Goal: Find specific page/section: Find specific page/section

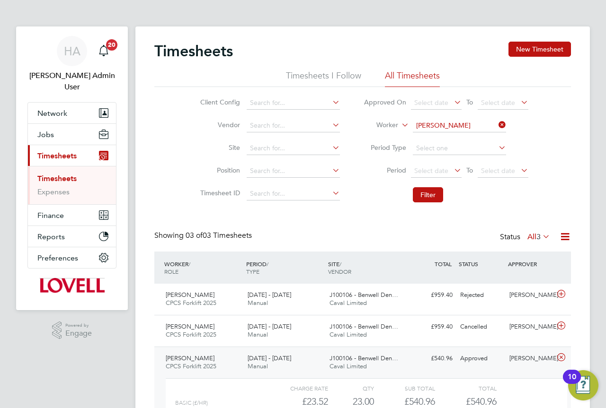
drag, startPoint x: 84, startPoint y: 64, endPoint x: 129, endPoint y: 62, distance: 45.0
click at [83, 64] on app-avatar "HA" at bounding box center [72, 51] width 30 height 30
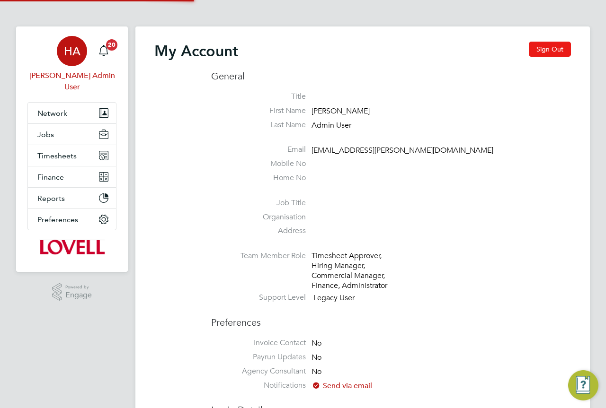
click at [549, 48] on button "Sign Out" at bounding box center [550, 49] width 42 height 15
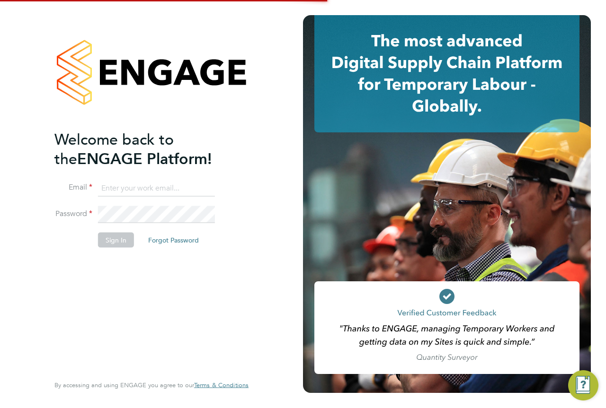
click at [131, 189] on input at bounding box center [156, 188] width 117 height 17
type input "[EMAIL_ADDRESS][PERSON_NAME][DOMAIN_NAME]"
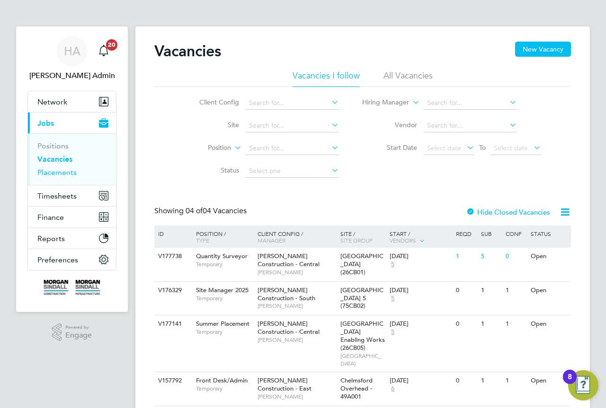
click at [55, 176] on link "Placements" at bounding box center [56, 172] width 39 height 9
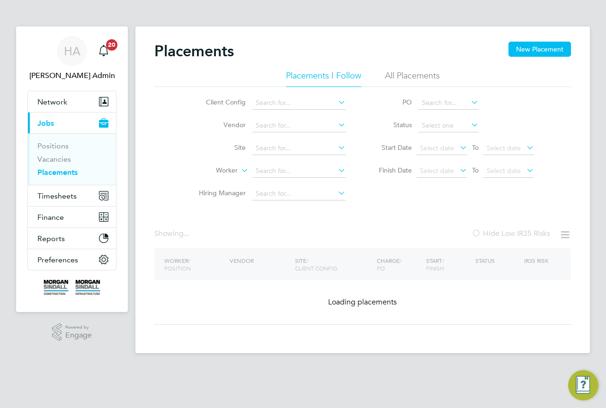
click at [414, 70] on li "All Placements" at bounding box center [412, 78] width 55 height 17
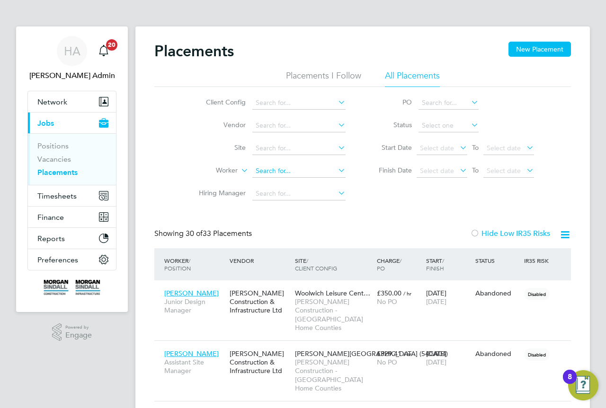
click at [268, 171] on input at bounding box center [298, 171] width 93 height 13
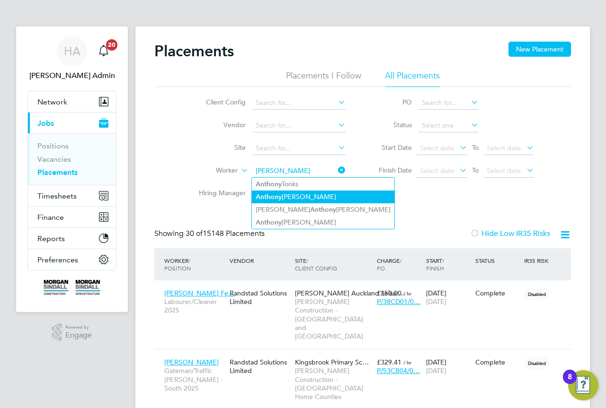
click at [307, 193] on li "An t hony Tierney" at bounding box center [323, 197] width 142 height 13
type input "Anthony Tierney"
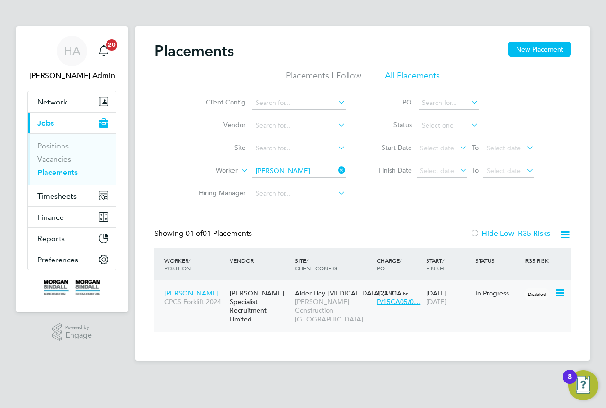
click at [301, 317] on span "Morgan Sindall Construction - North West" at bounding box center [333, 311] width 77 height 26
click at [336, 172] on icon at bounding box center [336, 170] width 0 height 13
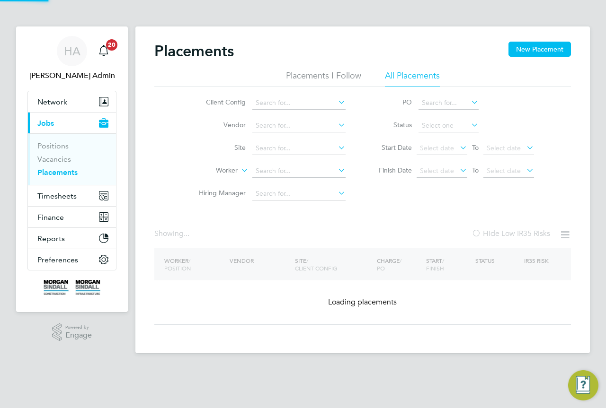
click at [314, 178] on li "Worker" at bounding box center [268, 171] width 178 height 23
click at [307, 175] on input at bounding box center [298, 171] width 93 height 13
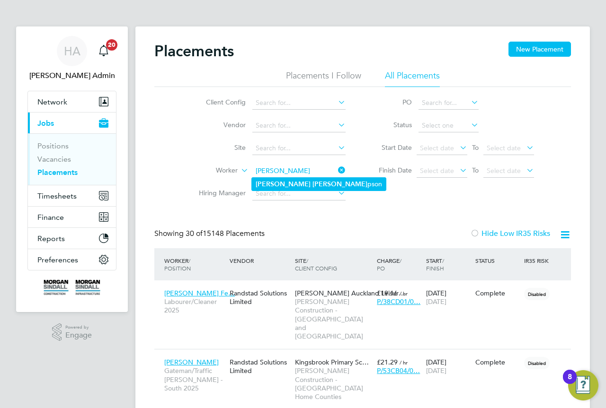
click at [263, 184] on b "James" at bounding box center [283, 184] width 55 height 8
type input "James Thompson"
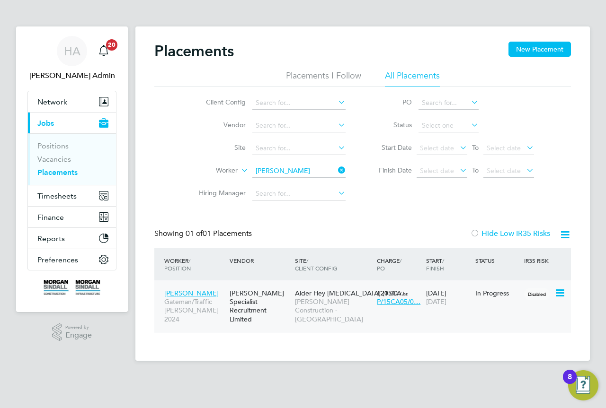
click at [279, 303] on div "Hays Specialist Recruitment Limited" at bounding box center [259, 306] width 65 height 44
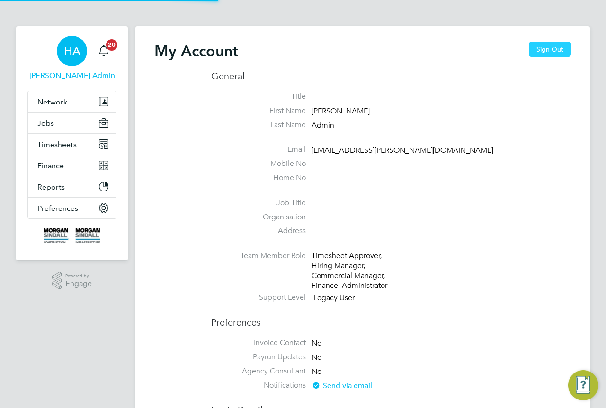
click at [555, 49] on button "Sign Out" at bounding box center [550, 49] width 42 height 15
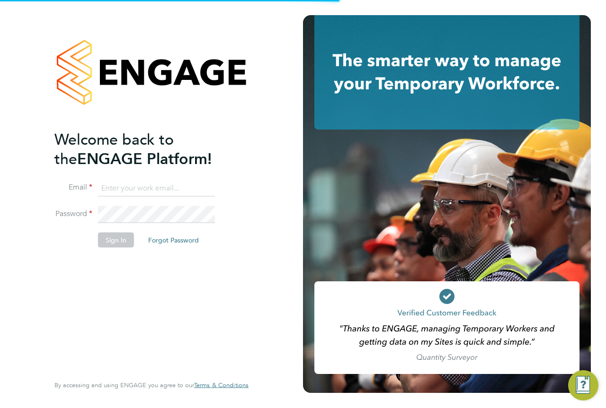
click at [173, 190] on input at bounding box center [156, 188] width 117 height 17
type input "[EMAIL_ADDRESS][PERSON_NAME][DOMAIN_NAME]"
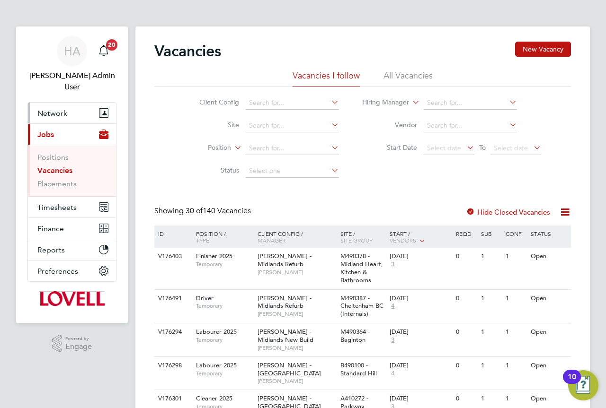
click at [56, 109] on span "Network" at bounding box center [52, 113] width 30 height 9
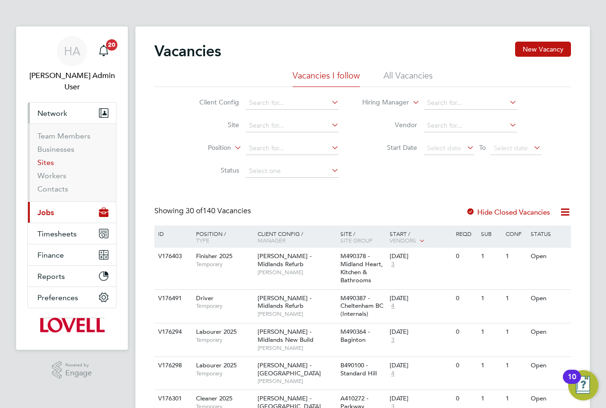
click at [46, 158] on link "Sites" at bounding box center [45, 162] width 17 height 9
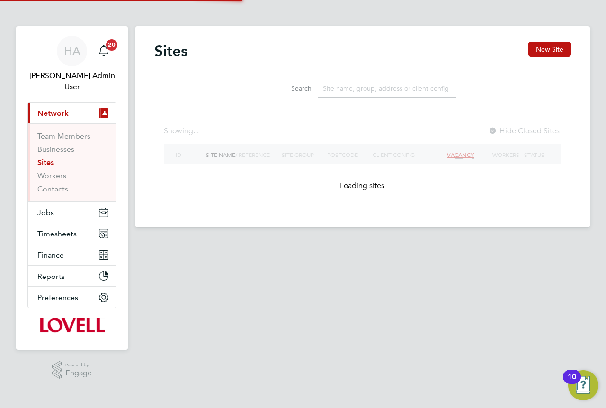
click at [353, 95] on input at bounding box center [387, 88] width 138 height 18
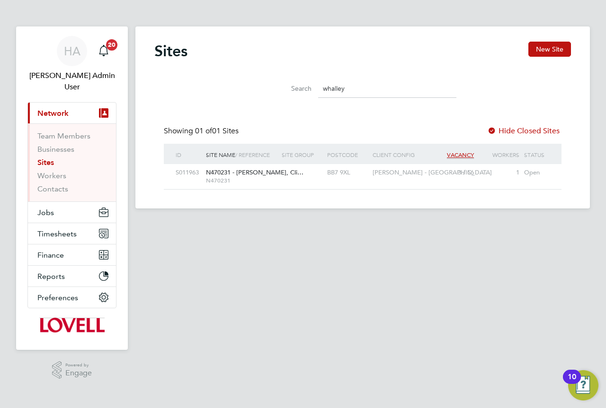
type input "whalley"
click at [300, 171] on div at bounding box center [301, 173] width 45 height 18
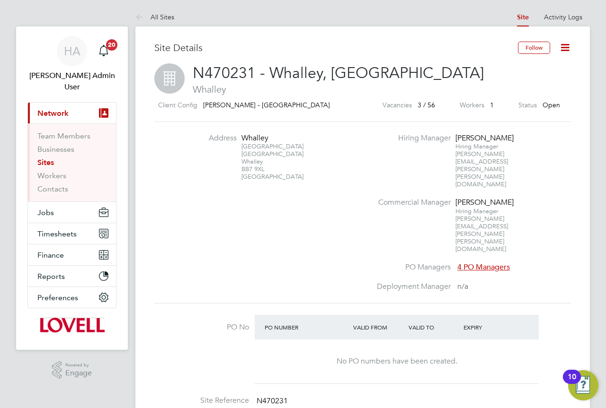
drag, startPoint x: 260, startPoint y: 159, endPoint x: 244, endPoint y: 138, distance: 25.6
click at [244, 138] on div "[GEOGRAPHIC_DATA][STREET_ADDRESS]" at bounding box center [270, 157] width 59 height 48
copy div "[GEOGRAPHIC_DATA][STREET_ADDRESS]"
